Goal: Information Seeking & Learning: Learn about a topic

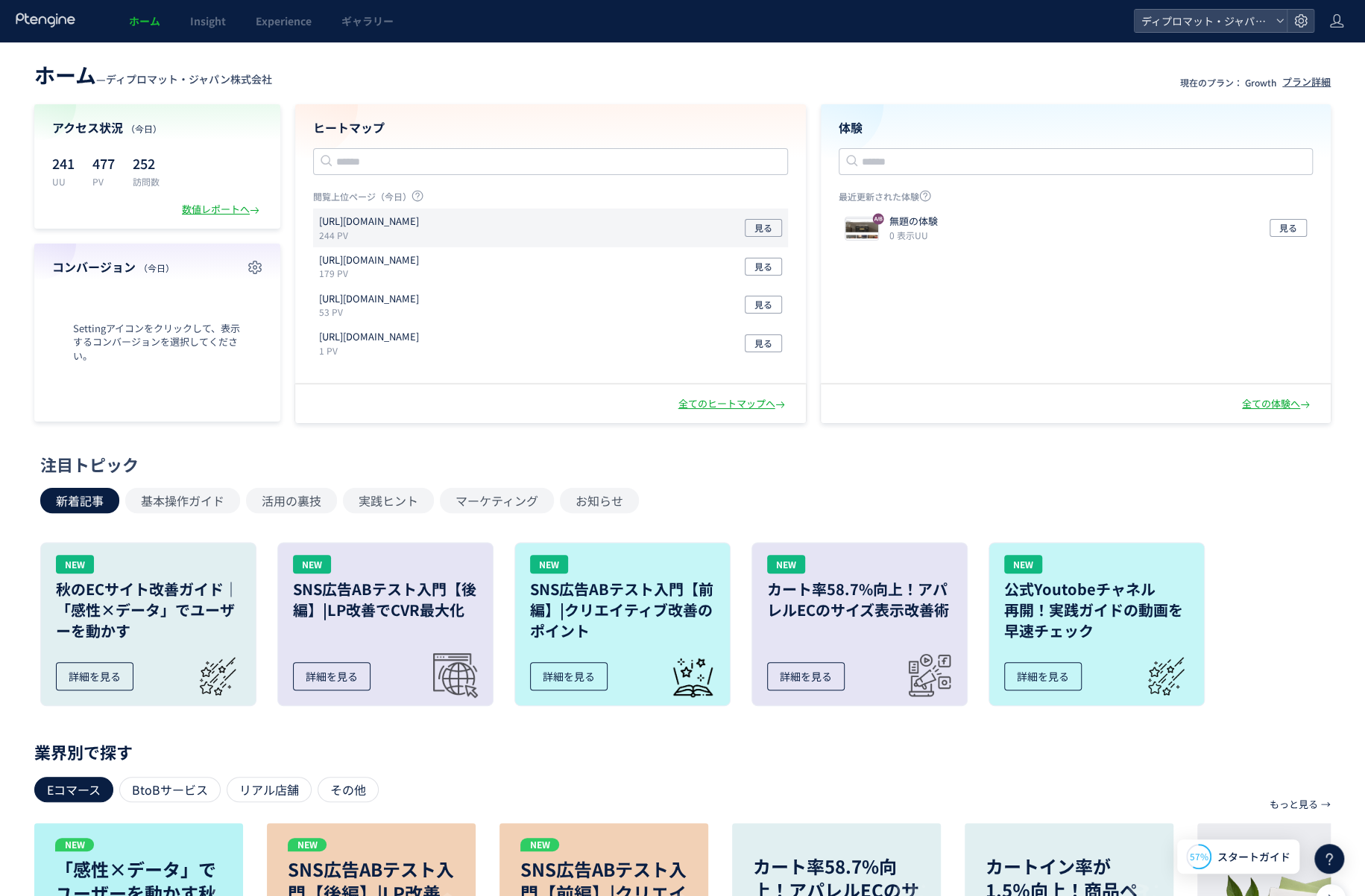
click at [577, 286] on div "https://diplomat-jpn-store.com/pages/lp-design-safe 244 PV 見る" at bounding box center [550, 305] width 475 height 39
click at [425, 231] on p "244 PV" at bounding box center [372, 235] width 106 height 13
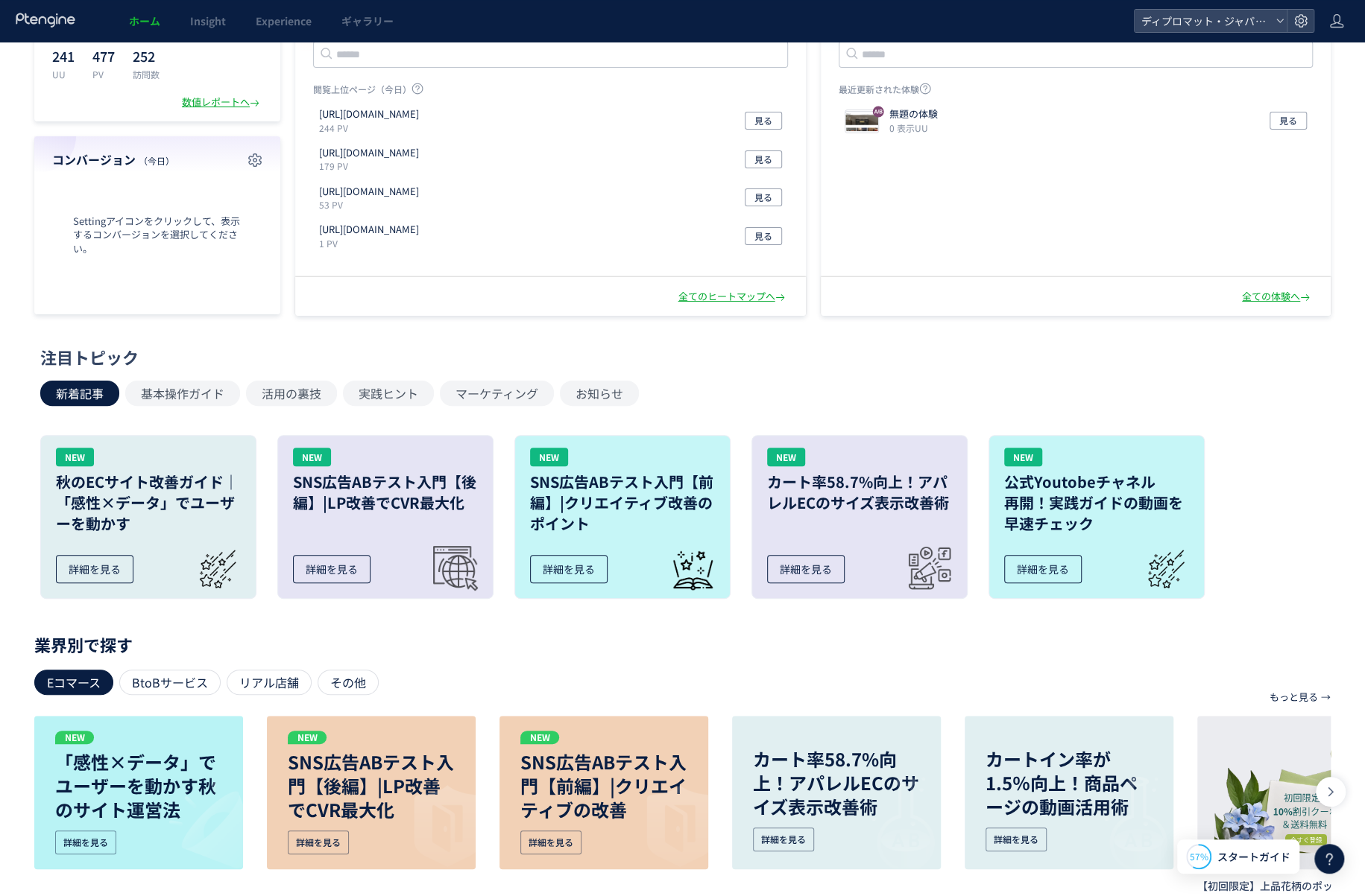
scroll to position [75, 0]
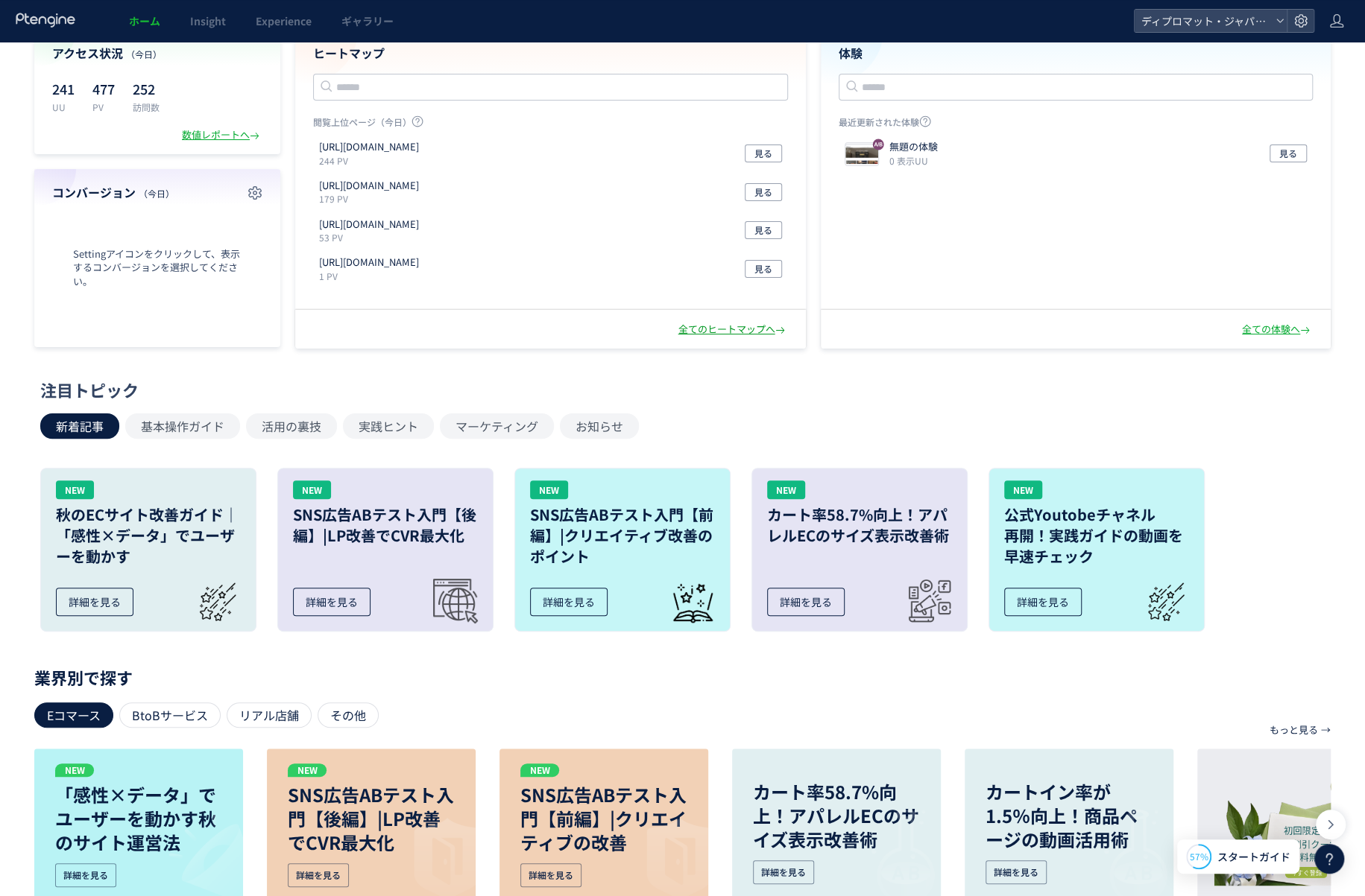
click at [733, 329] on div "全てのヒートマップへ" at bounding box center [733, 330] width 110 height 14
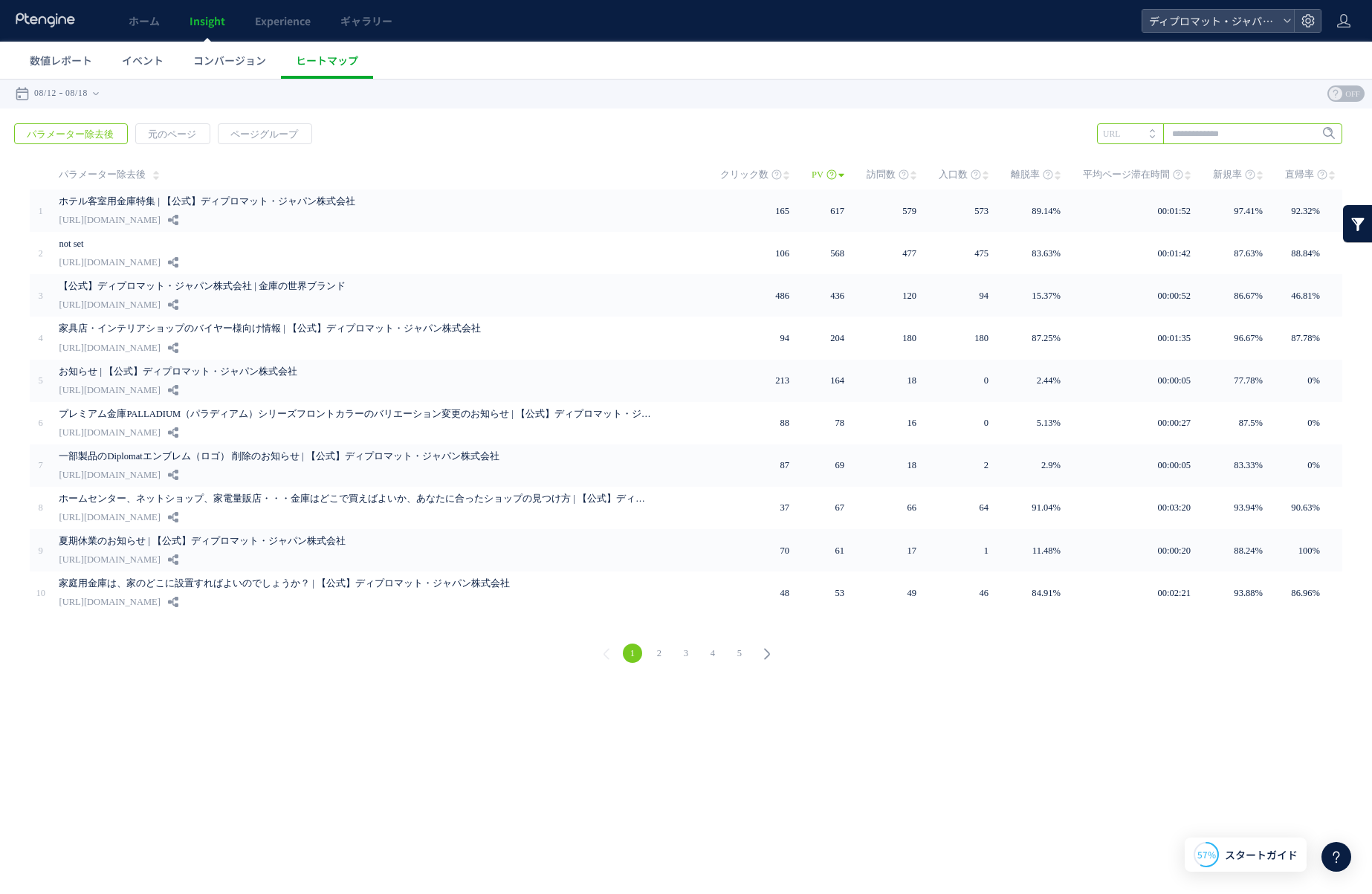
click at [1180, 136] on input "text" at bounding box center [1219, 134] width 245 height 21
type input "**"
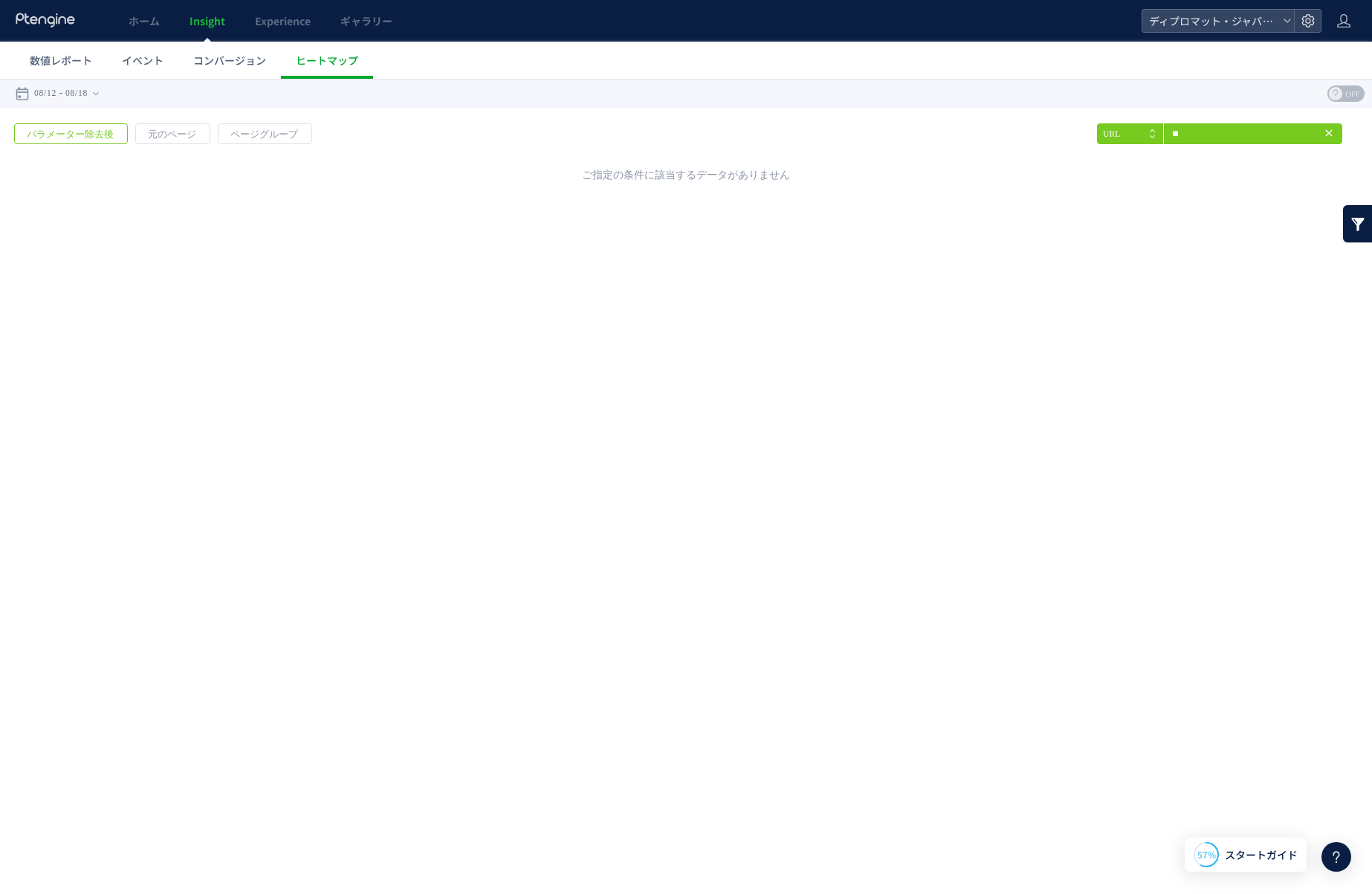
click at [967, 257] on div "戻る デフォルト設定では本日のデータを表示しています。 カレンダーでご覧になりたい期間を指定することができます。 08/12 08/18 今日 昨日 先週 先…" at bounding box center [686, 212] width 1372 height 268
click at [1332, 136] on icon at bounding box center [1328, 133] width 12 height 12
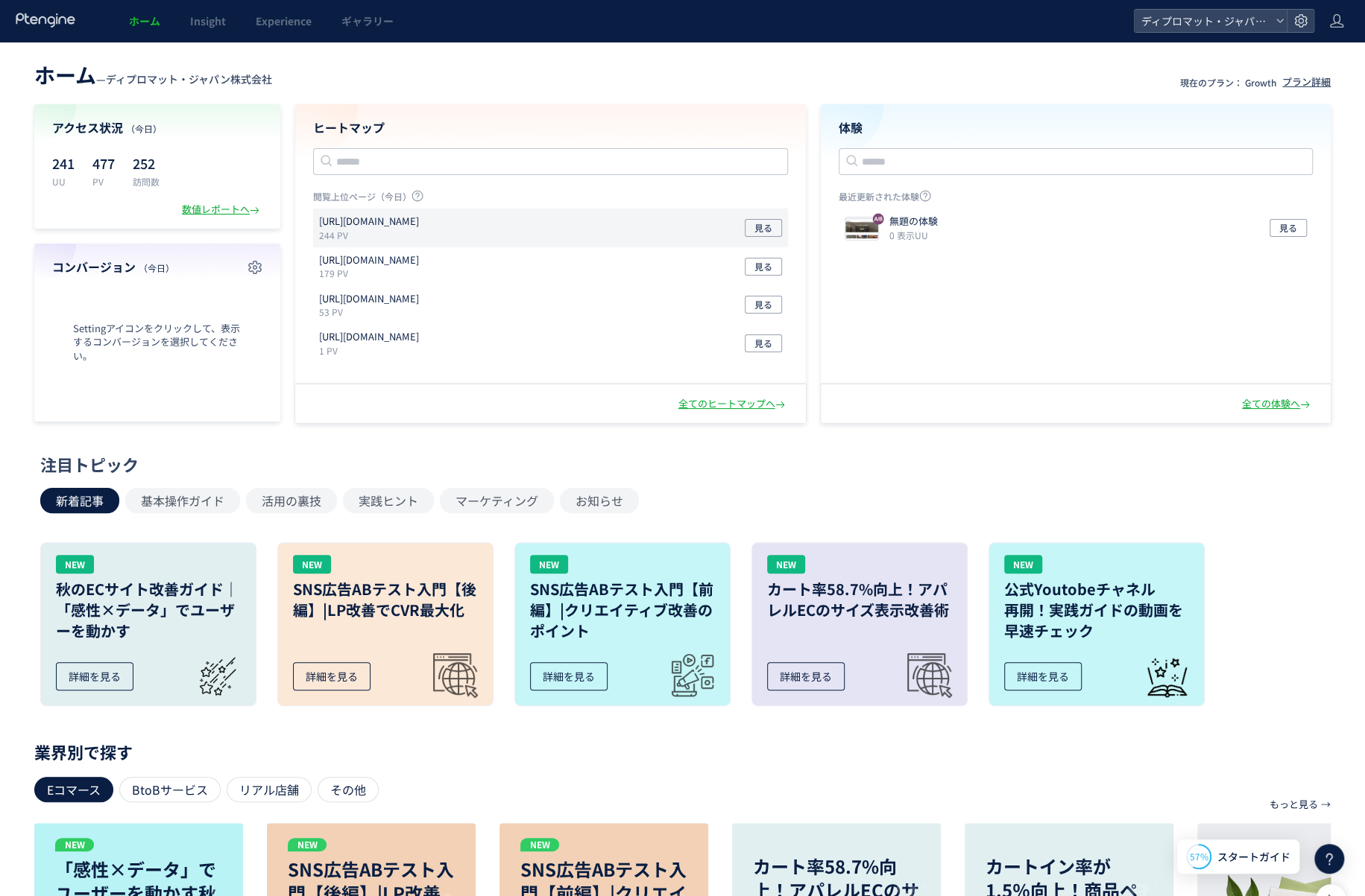
click at [419, 222] on p "[URL][DOMAIN_NAME]" at bounding box center [369, 221] width 100 height 14
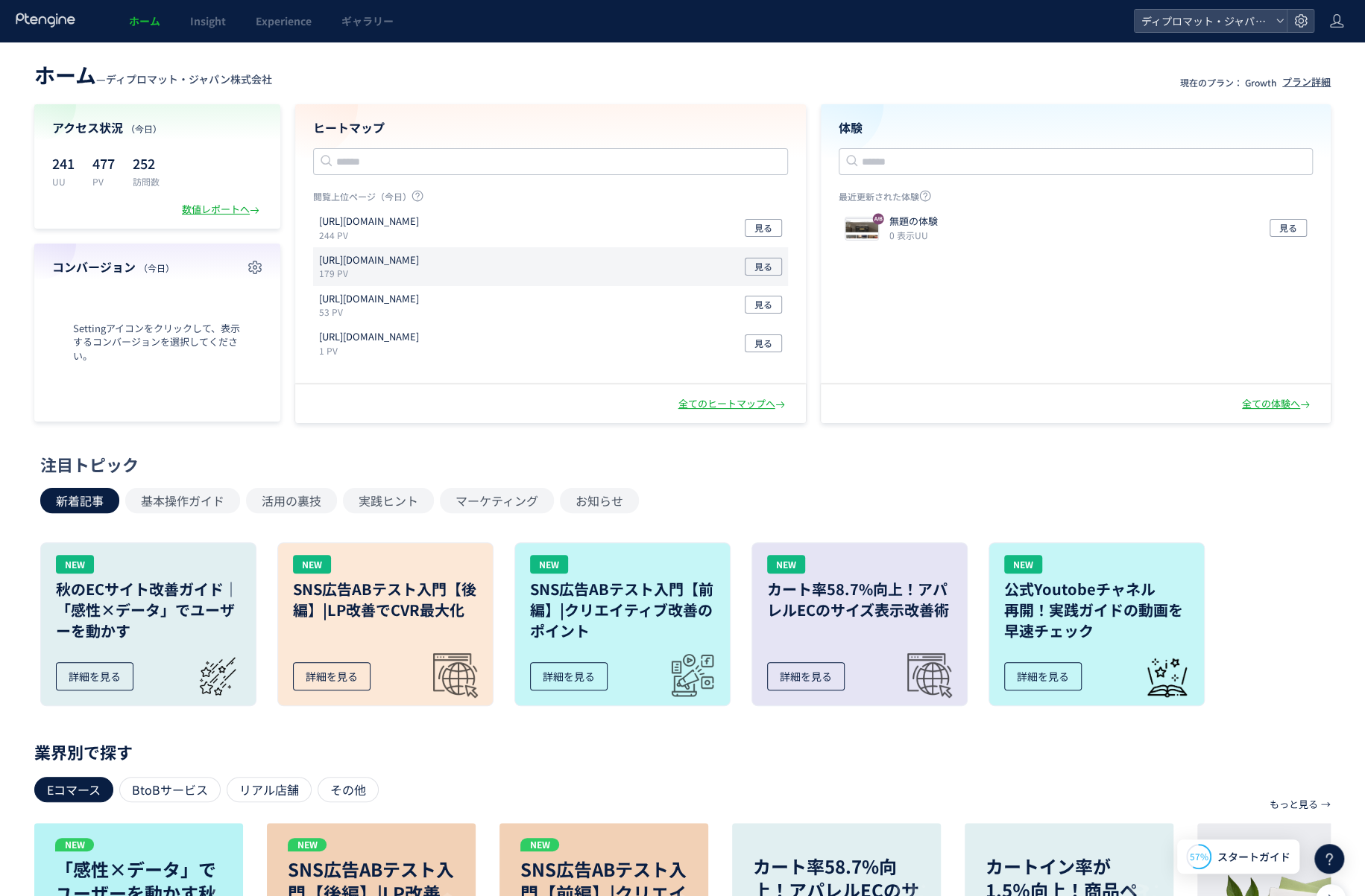
click at [419, 257] on p "[URL][DOMAIN_NAME]" at bounding box center [369, 260] width 100 height 14
